Goal: Contribute content: Add original content to the website for others to see

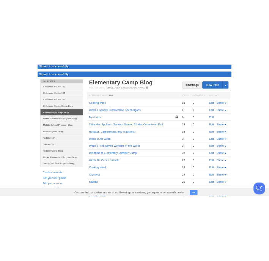
scroll to position [32, 0]
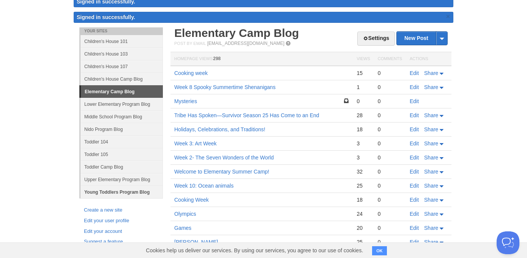
click at [106, 196] on link "Young Toddlers Program Blog" at bounding box center [122, 191] width 82 height 13
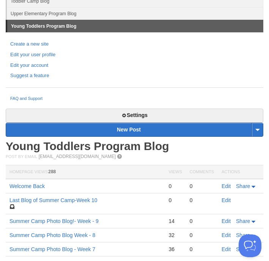
scroll to position [211, 0]
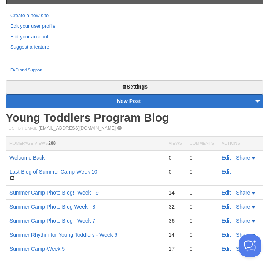
click at [37, 159] on link "Welcome Back" at bounding box center [26, 158] width 35 height 6
click at [226, 159] on link "Edit" at bounding box center [226, 158] width 9 height 6
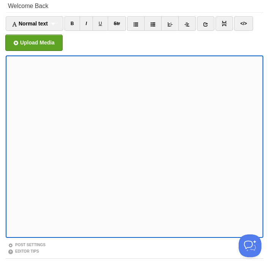
scroll to position [60, 0]
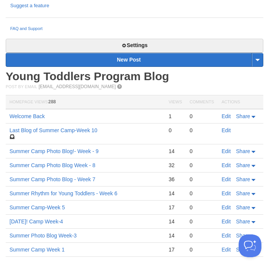
scroll to position [250, 0]
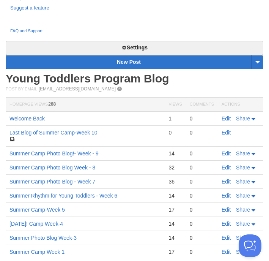
click at [37, 119] on link "Welcome Back" at bounding box center [26, 118] width 35 height 6
click at [228, 121] on link "Edit" at bounding box center [226, 118] width 9 height 6
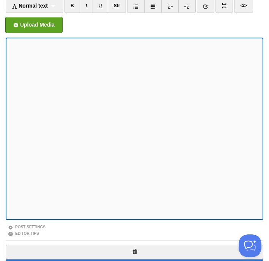
scroll to position [150, 0]
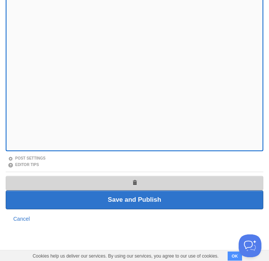
click at [134, 188] on link at bounding box center [135, 183] width 258 height 14
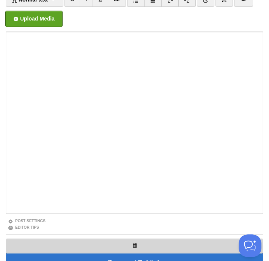
scroll to position [0, 0]
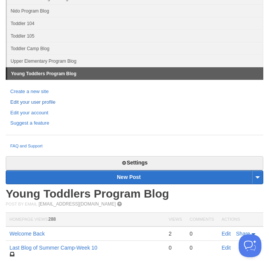
scroll to position [163, 0]
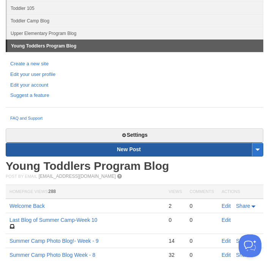
click at [125, 149] on link "New Post" at bounding box center [134, 149] width 257 height 13
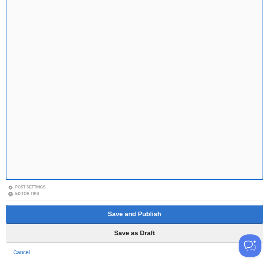
scroll to position [124, 0]
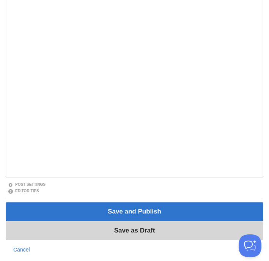
click at [124, 237] on input "Save as Draft" at bounding box center [135, 230] width 258 height 19
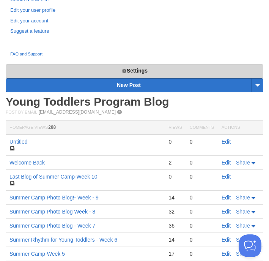
scroll to position [243, 0]
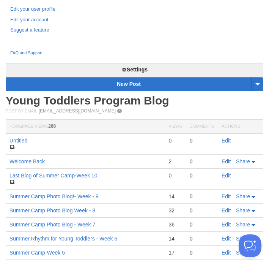
click at [229, 163] on link "Edit" at bounding box center [226, 161] width 9 height 6
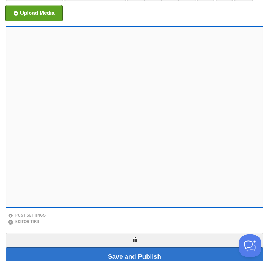
scroll to position [166, 0]
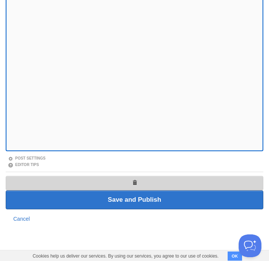
click at [125, 181] on link at bounding box center [135, 183] width 258 height 14
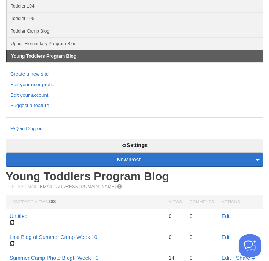
scroll to position [237, 0]
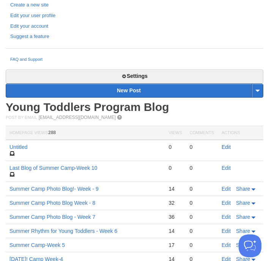
click at [227, 148] on link "Edit" at bounding box center [226, 147] width 9 height 6
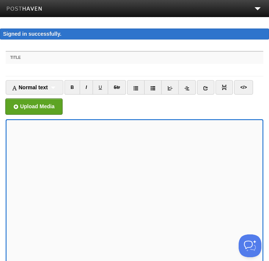
click at [64, 54] on label "Title" at bounding box center [135, 58] width 258 height 12
click at [64, 64] on input "Title" at bounding box center [135, 70] width 258 height 12
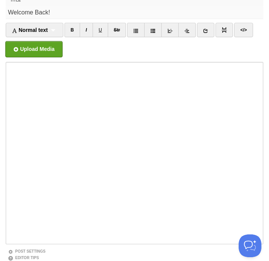
scroll to position [169, 0]
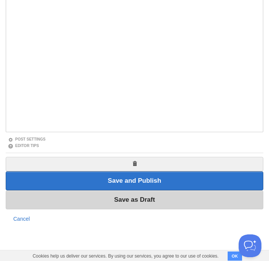
type input "Welcome Back!"
click at [134, 199] on input "Save as Draft" at bounding box center [135, 199] width 258 height 19
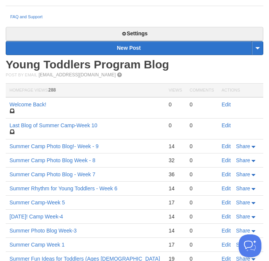
scroll to position [265, 0]
